Goal: Check status

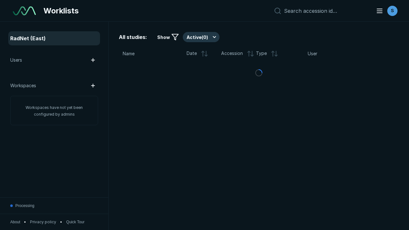
scroll to position [1644, 2073]
